Goal: Transaction & Acquisition: Purchase product/service

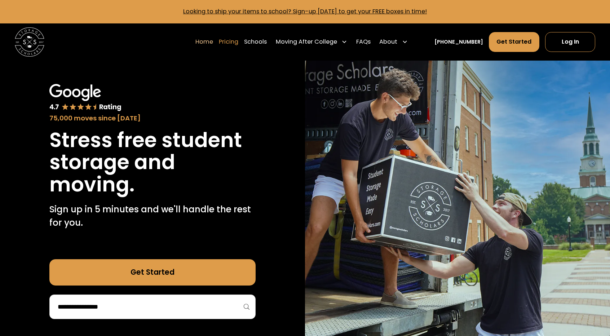
click at [238, 41] on link "Pricing" at bounding box center [228, 42] width 19 height 21
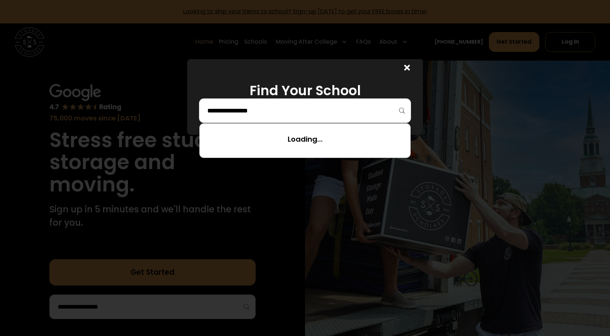
click at [255, 107] on input "search" at bounding box center [305, 111] width 197 height 12
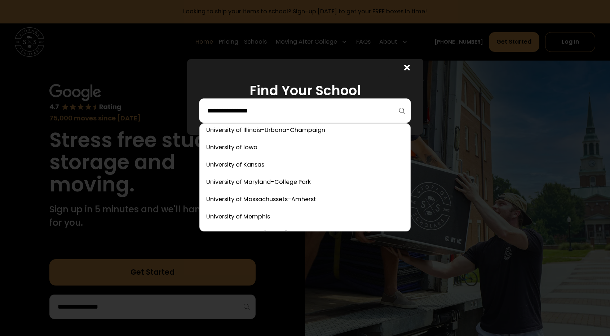
scroll to position [3561, 0]
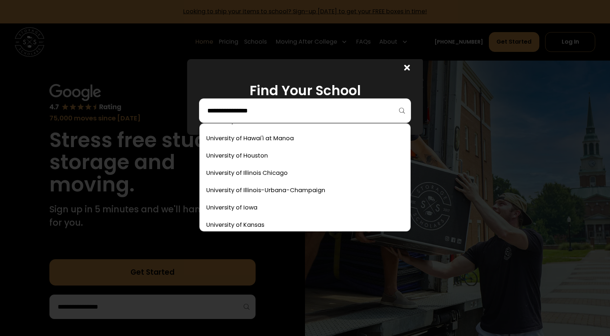
click at [254, 111] on input "search" at bounding box center [305, 111] width 197 height 12
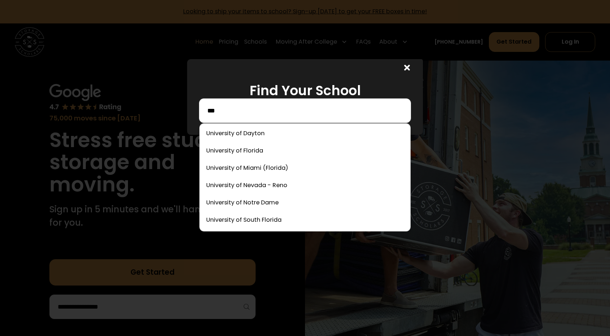
scroll to position [0, 0]
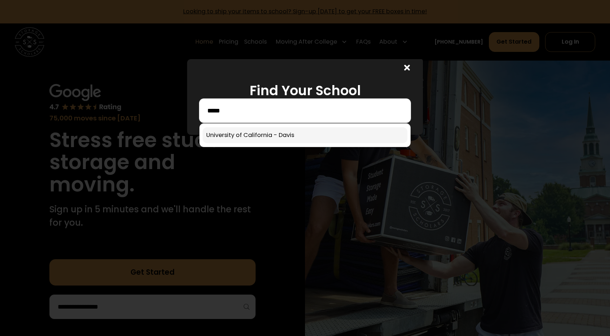
type input "*****"
click at [262, 131] on link at bounding box center [305, 135] width 205 height 16
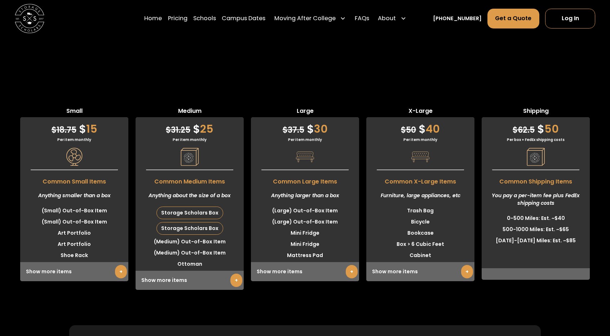
scroll to position [1802, 0]
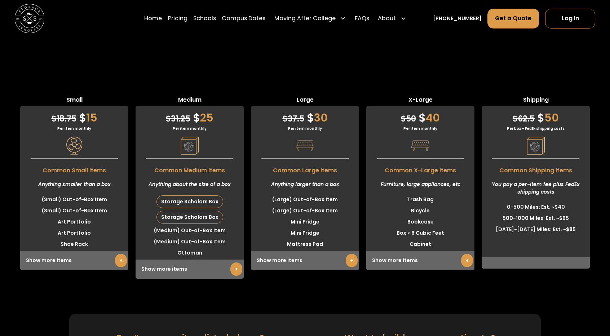
click at [237, 262] on link "+" at bounding box center [236, 268] width 12 height 13
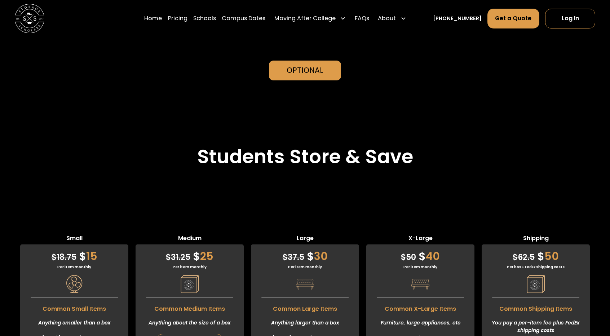
scroll to position [1550, 0]
